Goal: Task Accomplishment & Management: Use online tool/utility

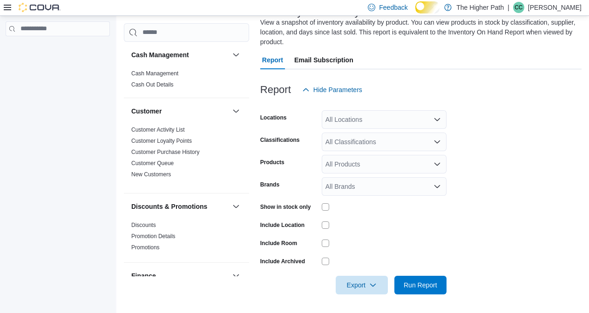
scroll to position [83, 0]
click at [418, 112] on div "All Locations" at bounding box center [384, 119] width 125 height 19
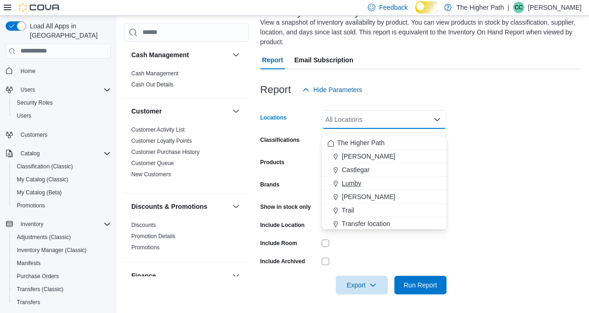
click at [361, 179] on span "Lumby" at bounding box center [352, 183] width 20 height 9
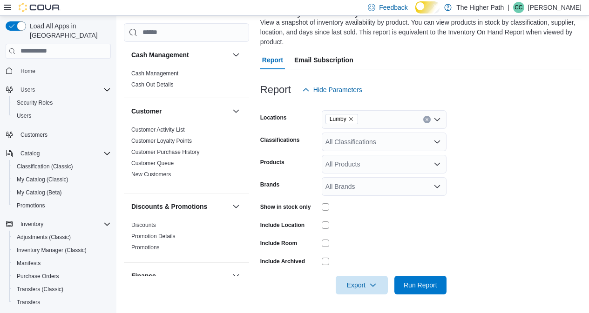
click at [556, 165] on form "Locations Lumby Classifications All Classifications Products All Products Brand…" at bounding box center [420, 197] width 321 height 196
click at [436, 284] on span "Run Report" at bounding box center [421, 284] width 34 height 9
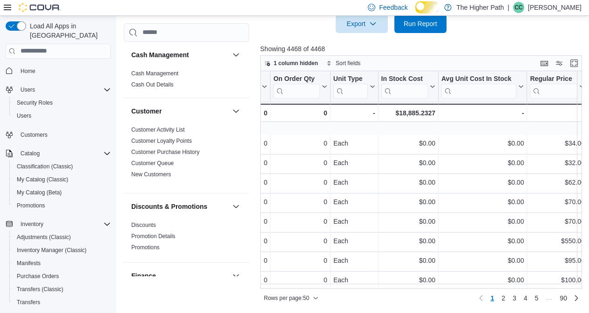
scroll to position [46, 549]
